Goal: Task Accomplishment & Management: Manage account settings

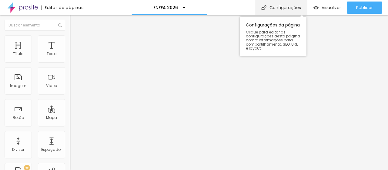
click at [272, 8] on div "Configurações" at bounding box center [281, 7] width 52 height 15
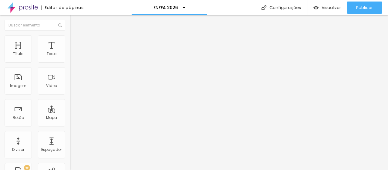
type input "ENFFA"
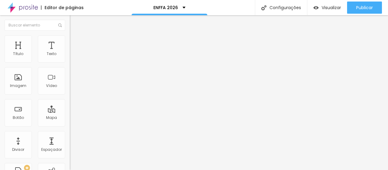
type textarea "c"
type textarea "C"
type textarea "ENFFA - Encontro Nacional de Fotografia de família"
type textarea "e"
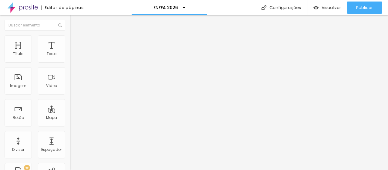
scroll to position [86, 0]
type textarea "congresso fotografia feira de negócios prop"
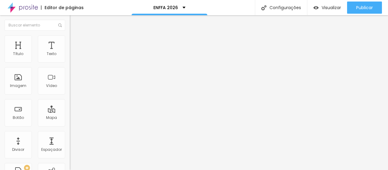
scroll to position [54, 0]
type input "Congresso de Fotografia | ENFFA"
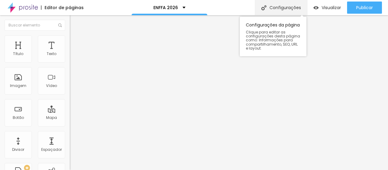
click at [278, 6] on div "Configurações" at bounding box center [281, 7] width 52 height 15
